Goal: Task Accomplishment & Management: Manage account settings

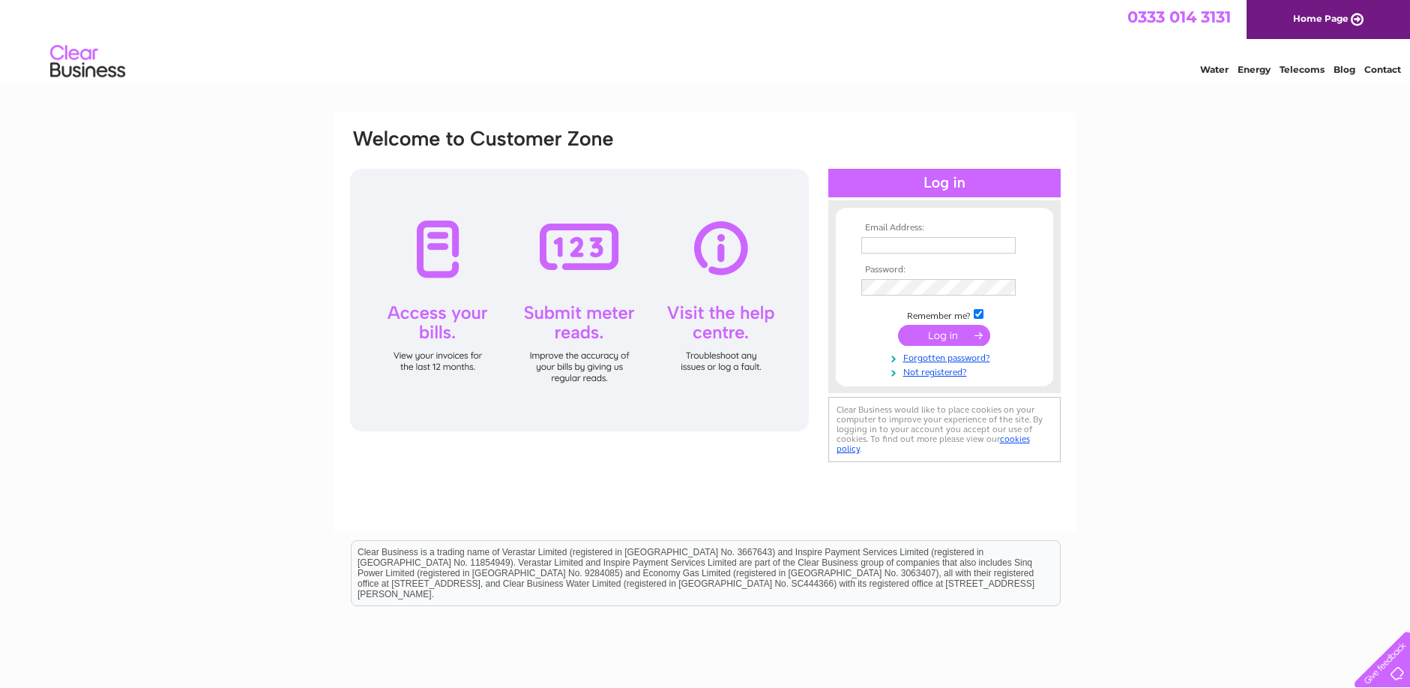
type input "[EMAIL_ADDRESS][DOMAIN_NAME]"
click at [930, 336] on input "submit" at bounding box center [944, 335] width 92 height 21
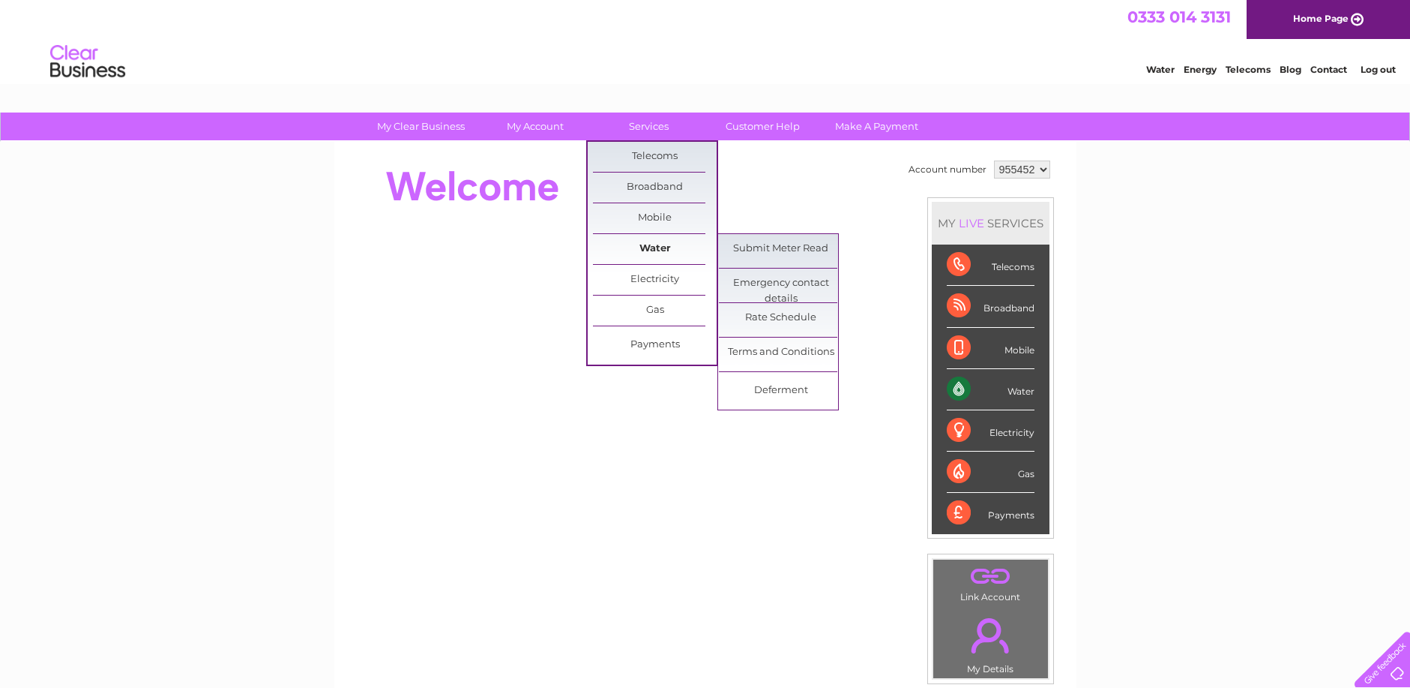
click at [655, 244] on link "Water" at bounding box center [655, 249] width 124 height 30
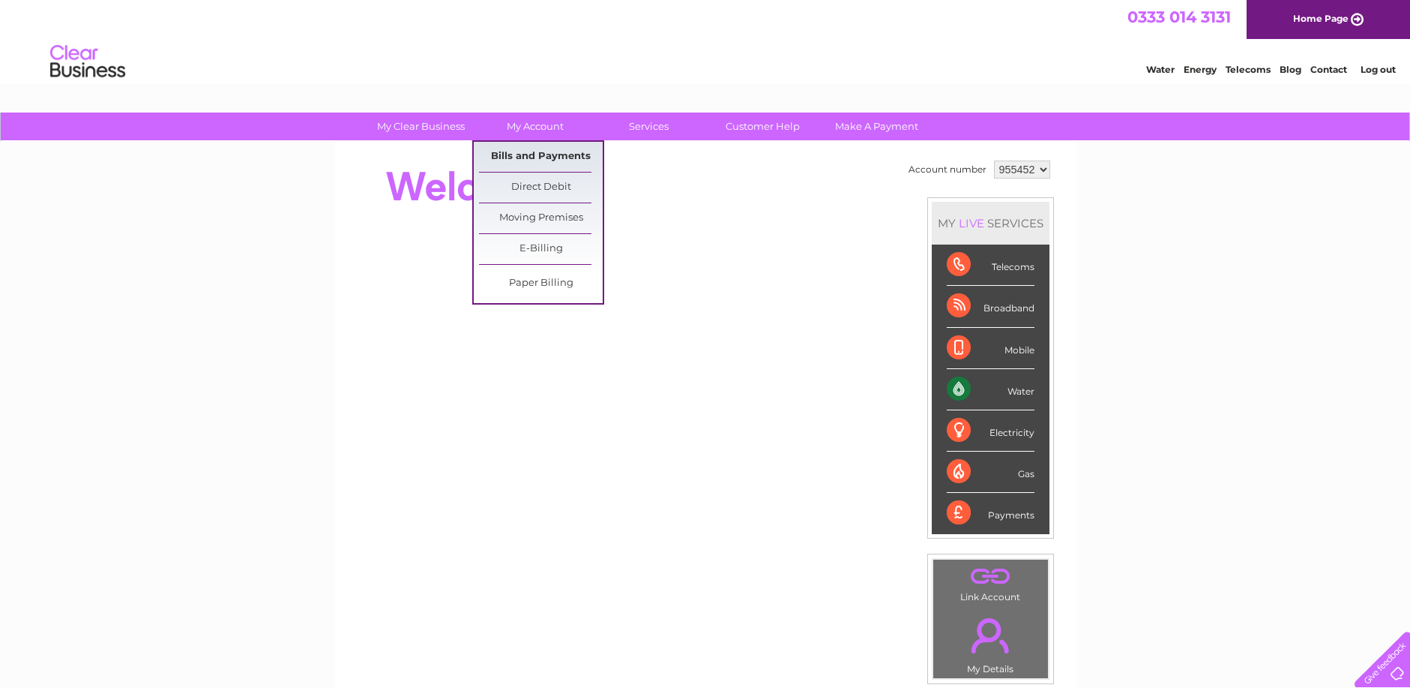
click at [544, 154] on link "Bills and Payments" at bounding box center [541, 157] width 124 height 30
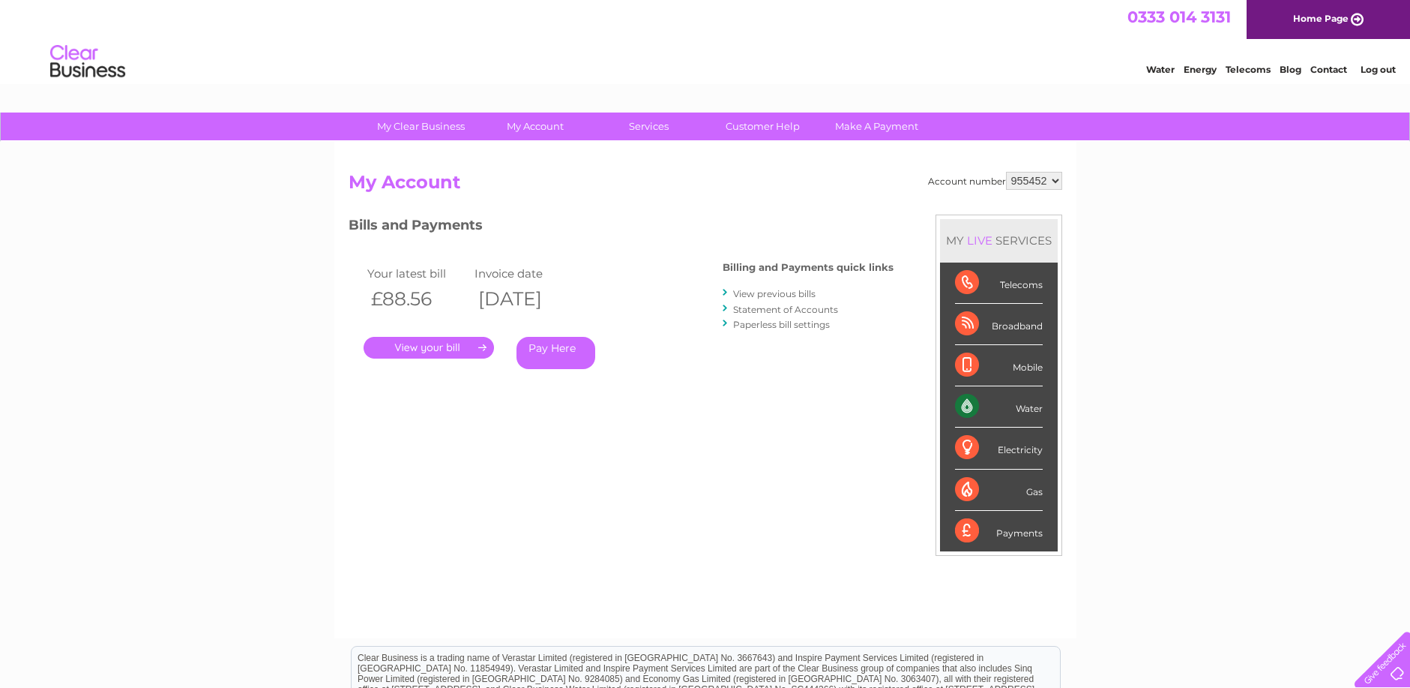
click at [461, 347] on link "." at bounding box center [429, 348] width 130 height 22
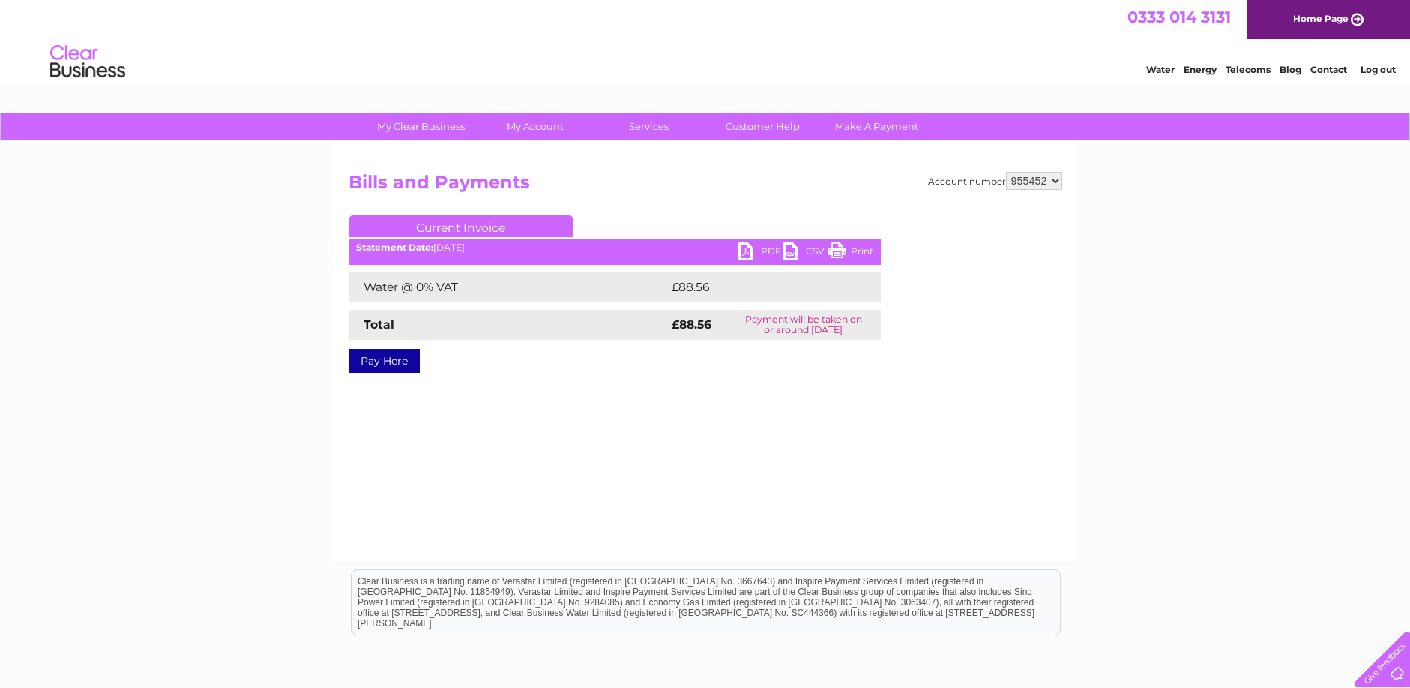
click at [764, 253] on link "PDF" at bounding box center [761, 253] width 45 height 22
